Goal: Navigation & Orientation: Find specific page/section

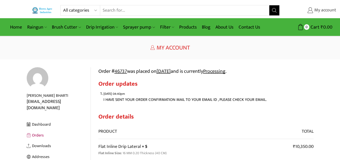
click at [296, 12] on link "My account" at bounding box center [312, 10] width 49 height 9
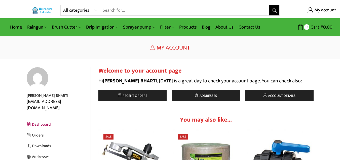
click at [96, 11] on select "All categories Accessories Air Release Valve Brush Cutter Domestic Use Drip Irr…" at bounding box center [81, 10] width 37 height 10
click at [298, 9] on link "My account" at bounding box center [312, 10] width 49 height 9
